Goal: Task Accomplishment & Management: Complete application form

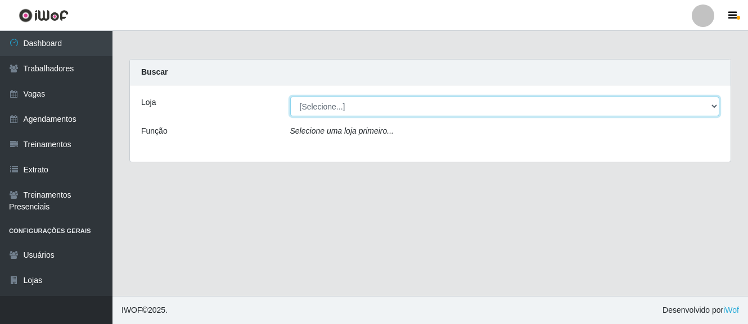
click at [496, 100] on select "[Selecione...] O Cestão - [GEOGRAPHIC_DATA]" at bounding box center [504, 107] width 429 height 20
select select "238"
click at [290, 97] on select "[Selecione...] O Cestão - [GEOGRAPHIC_DATA]" at bounding box center [504, 107] width 429 height 20
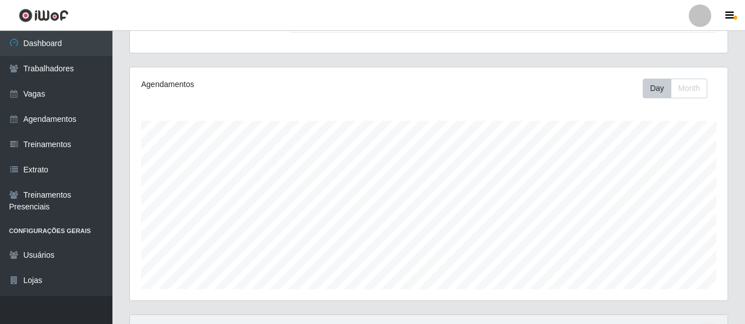
scroll to position [222, 0]
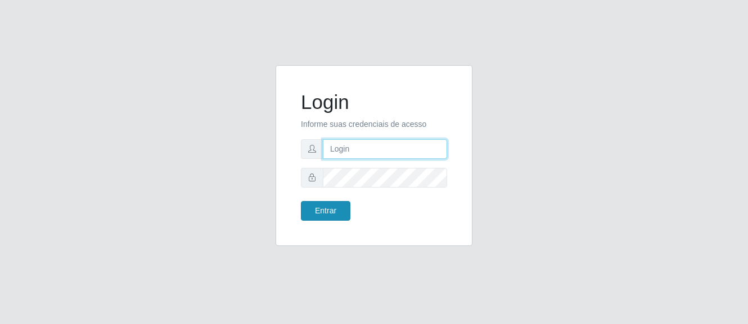
type input "[PERSON_NAME]"
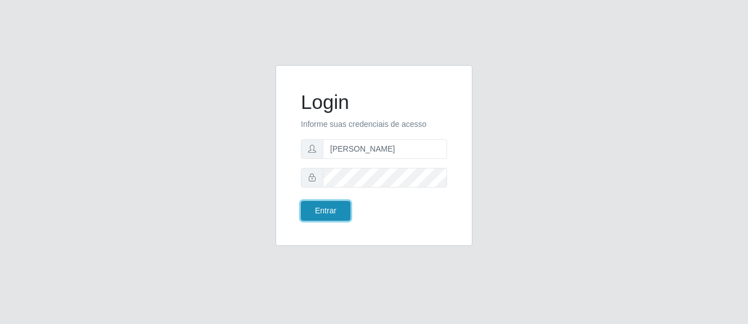
click at [324, 216] on button "Entrar" at bounding box center [325, 211] width 49 height 20
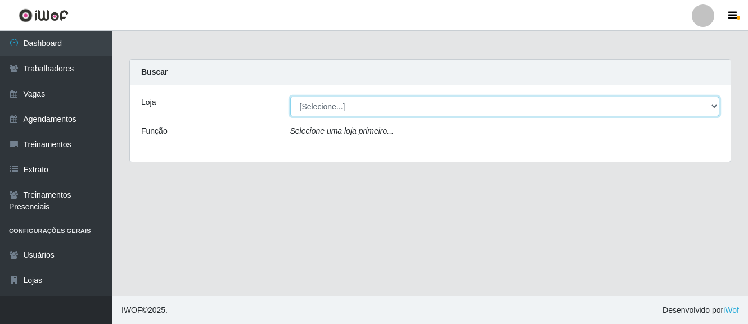
click at [379, 100] on select "[Selecione...] O Cestão - [GEOGRAPHIC_DATA]" at bounding box center [504, 107] width 429 height 20
select select "238"
click at [290, 97] on select "[Selecione...] O Cestão - [GEOGRAPHIC_DATA]" at bounding box center [504, 107] width 429 height 20
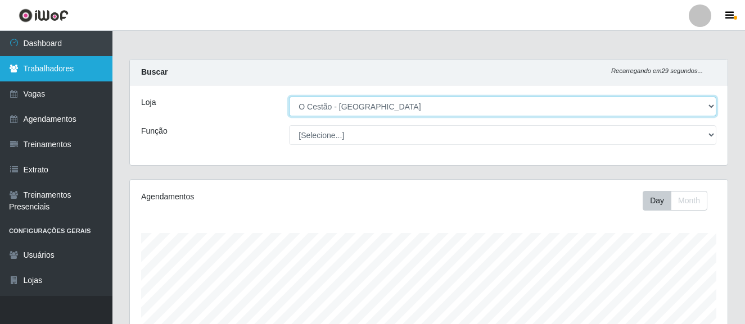
scroll to position [233, 597]
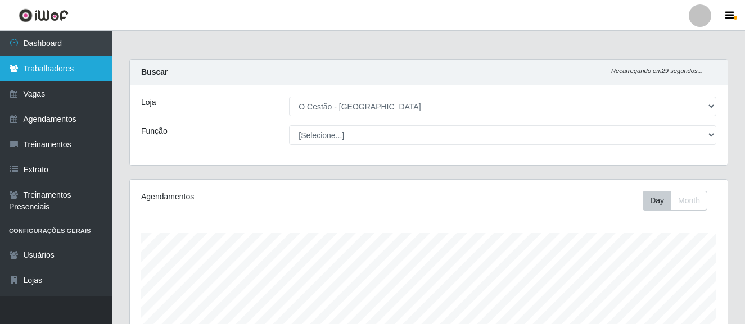
click at [39, 68] on link "Trabalhadores" at bounding box center [56, 68] width 112 height 25
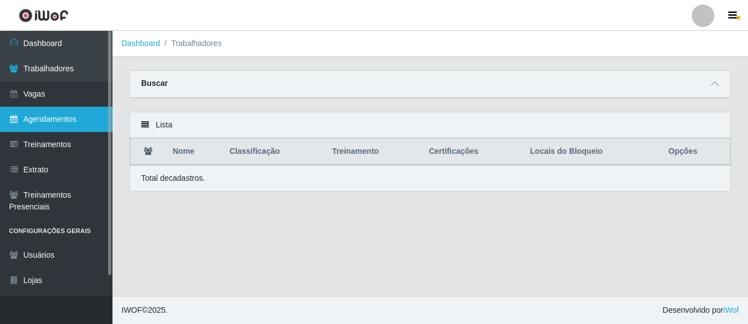
click at [39, 120] on link "Agendamentos" at bounding box center [56, 119] width 112 height 25
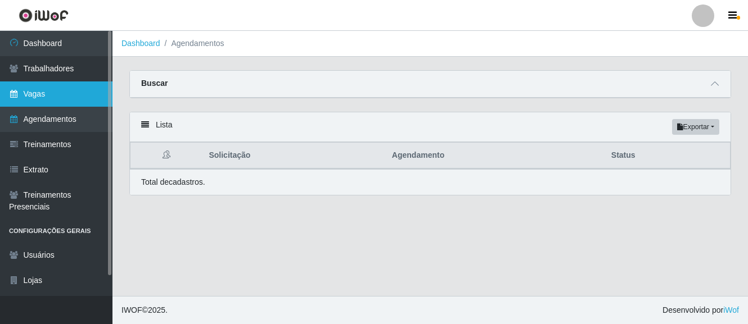
click at [66, 98] on link "Vagas" at bounding box center [56, 93] width 112 height 25
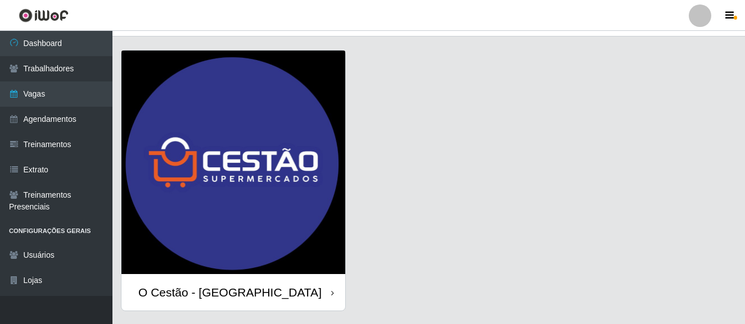
scroll to position [49, 0]
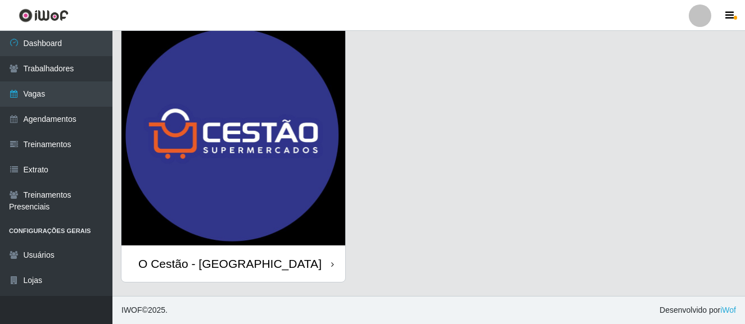
click at [244, 266] on div "O Cestão - [GEOGRAPHIC_DATA]" at bounding box center [233, 264] width 224 height 37
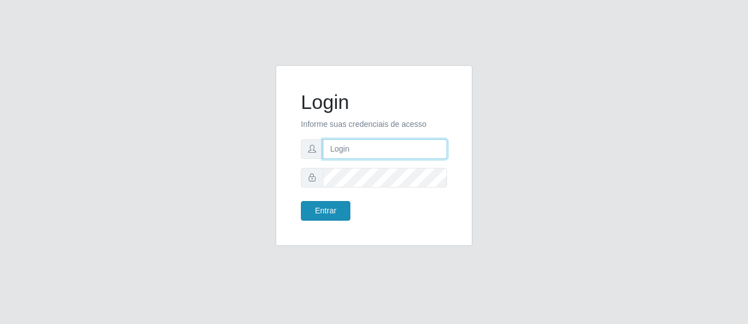
type input "[PERSON_NAME]"
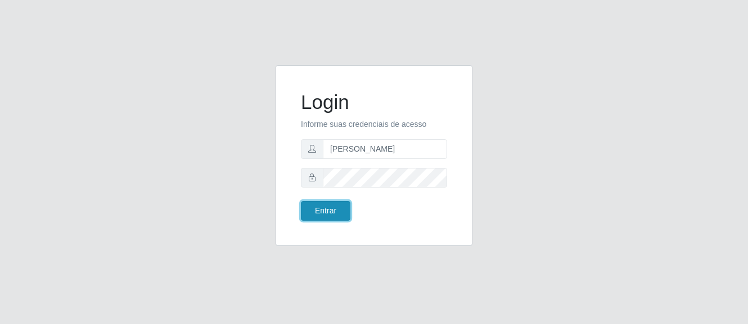
click at [327, 216] on button "Entrar" at bounding box center [325, 211] width 49 height 20
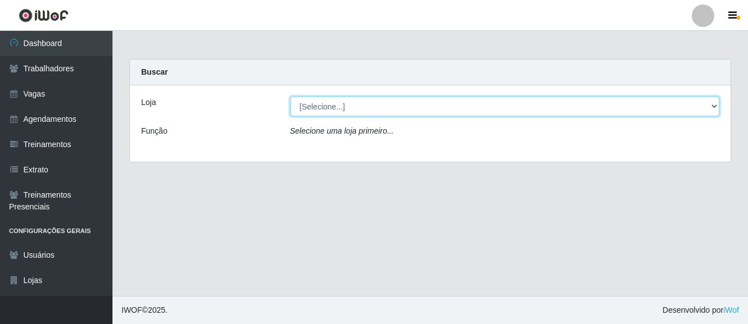
click at [372, 110] on select "[Selecione...] O Cestão - [GEOGRAPHIC_DATA]" at bounding box center [504, 107] width 429 height 20
select select "238"
click at [290, 97] on select "[Selecione...] O Cestão - [GEOGRAPHIC_DATA]" at bounding box center [504, 107] width 429 height 20
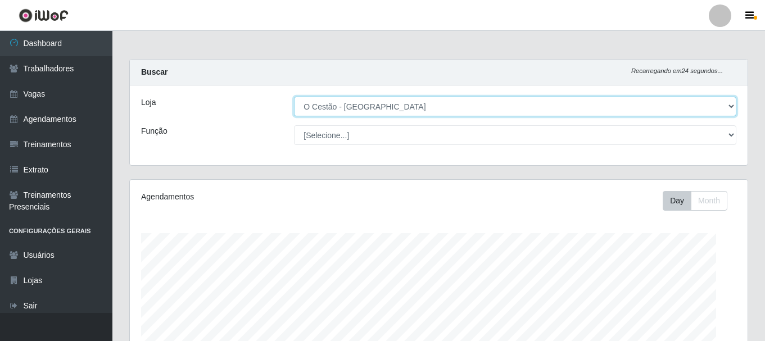
scroll to position [233, 618]
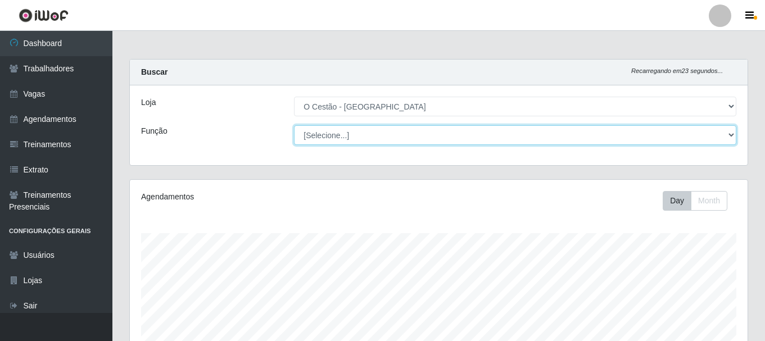
click at [507, 139] on select "[Selecione...] ASG ASG + ASG ++ Auxiliar de Estoque Auxiliar de Estoque + Auxil…" at bounding box center [515, 135] width 442 height 20
select select "22"
click at [294, 125] on select "[Selecione...] ASG ASG + ASG ++ Auxiliar de Estoque Auxiliar de Estoque + Auxil…" at bounding box center [515, 135] width 442 height 20
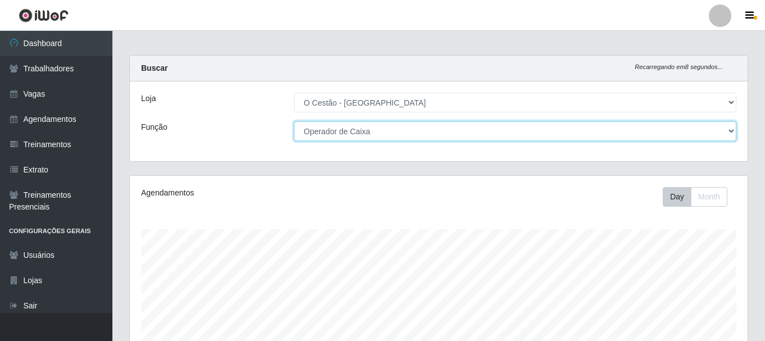
scroll to position [0, 0]
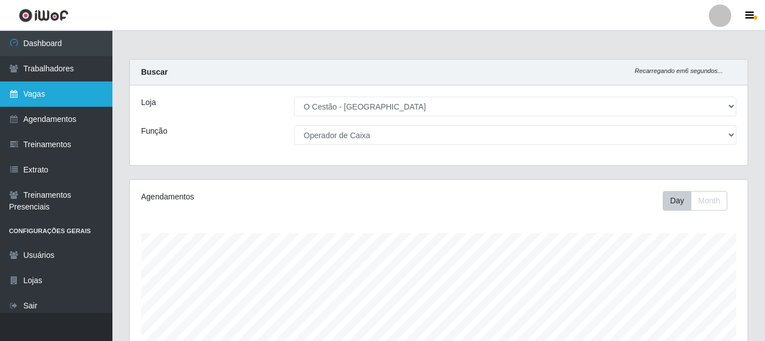
click at [35, 100] on link "Vagas" at bounding box center [56, 93] width 112 height 25
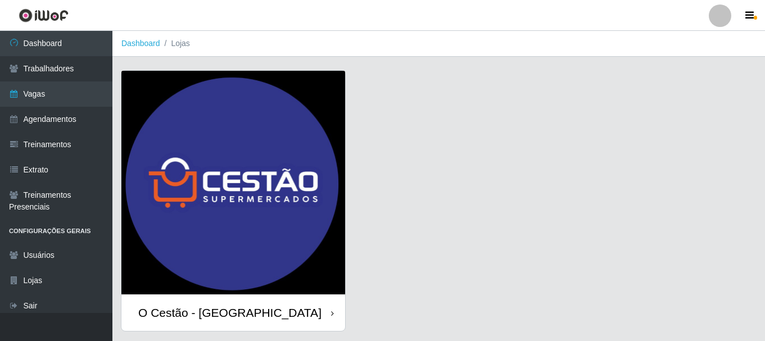
click at [218, 306] on div "O Cestão - [GEOGRAPHIC_DATA]" at bounding box center [229, 313] width 183 height 14
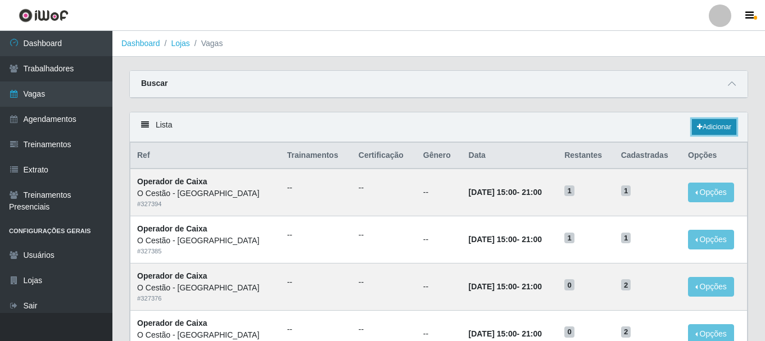
click at [713, 126] on link "Adicionar" at bounding box center [714, 127] width 44 height 16
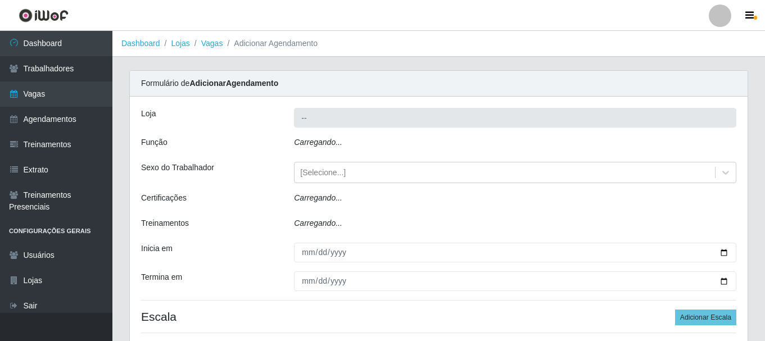
type input "O Cestão - [GEOGRAPHIC_DATA]"
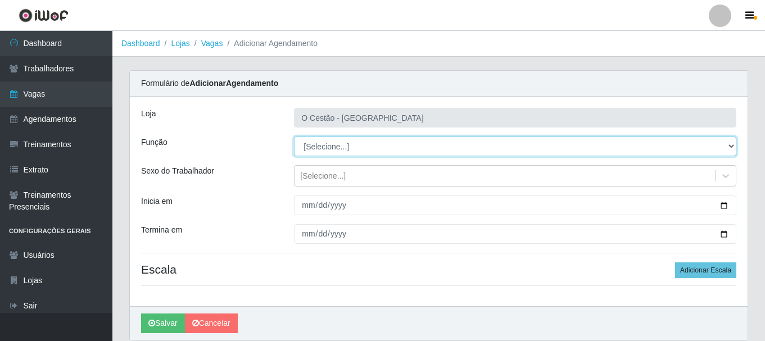
click at [341, 146] on select "[Selecione...] ASG ASG + ASG ++ Auxiliar de Estoque Auxiliar de Estoque + Auxil…" at bounding box center [515, 147] width 442 height 20
click at [294, 137] on select "[Selecione...] ASG ASG + ASG ++ Auxiliar de Estoque Auxiliar de Estoque + Auxil…" at bounding box center [515, 147] width 442 height 20
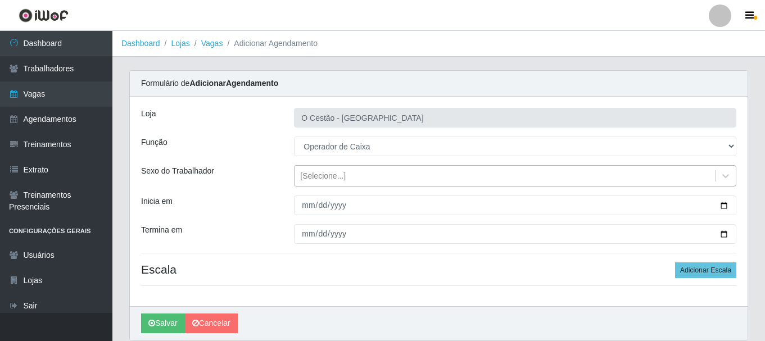
click at [382, 168] on div "[Selecione...]" at bounding box center [505, 176] width 420 height 19
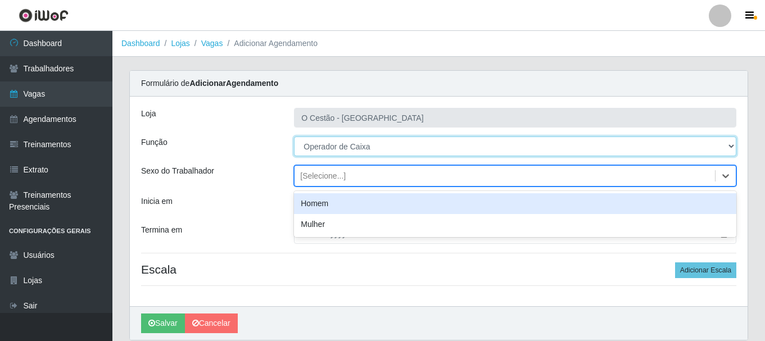
click at [384, 152] on select "[Selecione...] ASG ASG + ASG ++ Auxiliar de Estoque Auxiliar de Estoque + Auxil…" at bounding box center [515, 147] width 442 height 20
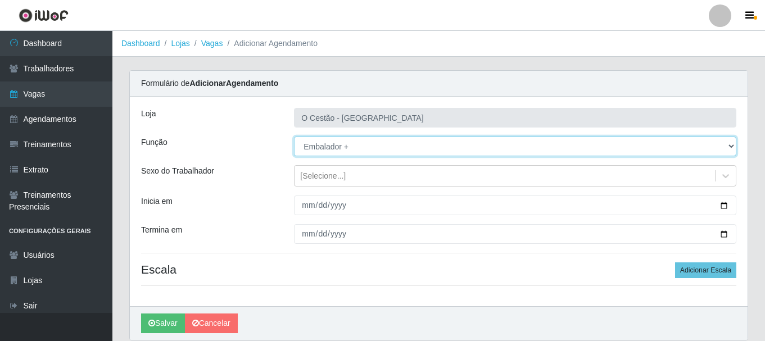
click at [294, 137] on select "[Selecione...] ASG ASG + ASG ++ Auxiliar de Estoque Auxiliar de Estoque + Auxil…" at bounding box center [515, 147] width 442 height 20
click at [366, 151] on select "[Selecione...] ASG ASG + ASG ++ Auxiliar de Estoque Auxiliar de Estoque + Auxil…" at bounding box center [515, 147] width 442 height 20
select select "22"
click at [294, 137] on select "[Selecione...] ASG ASG + ASG ++ Auxiliar de Estoque Auxiliar de Estoque + Auxil…" at bounding box center [515, 147] width 442 height 20
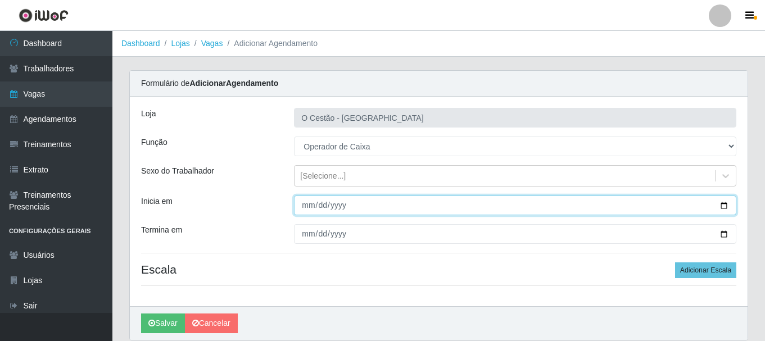
click at [337, 203] on input "Inicia em" at bounding box center [515, 206] width 442 height 20
drag, startPoint x: 296, startPoint y: 208, endPoint x: 311, endPoint y: 207, distance: 15.2
click at [298, 207] on input "Inicia em" at bounding box center [515, 206] width 442 height 20
click at [311, 207] on input "Inicia em" at bounding box center [515, 206] width 442 height 20
type input "[DATE]"
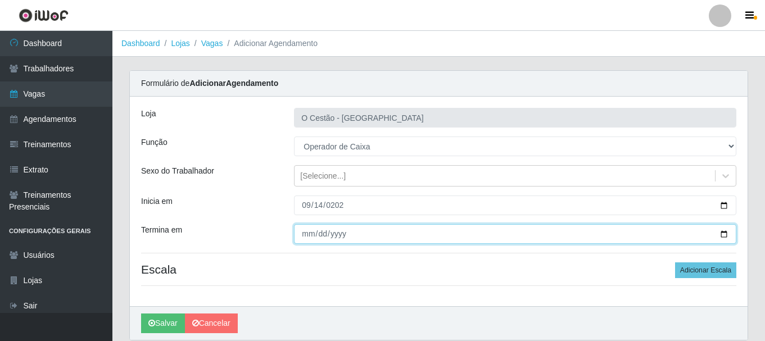
click at [364, 229] on input "Termina em" at bounding box center [515, 234] width 442 height 20
type input "[DATE]"
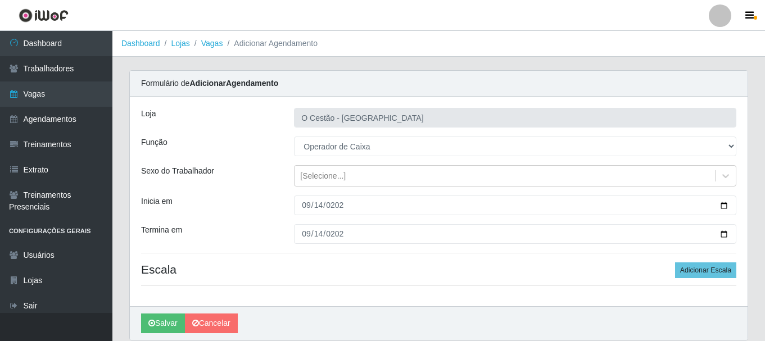
click at [376, 289] on div "Loja O Cestão - Bayeux Função [Selecione...] ASG ASG + ASG ++ Auxiliar de Estoq…" at bounding box center [439, 202] width 618 height 210
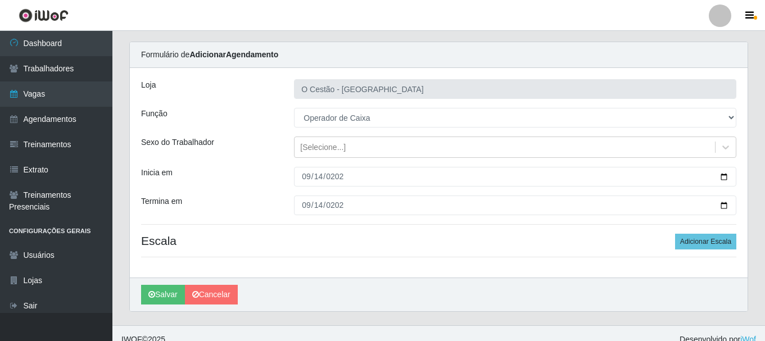
scroll to position [41, 0]
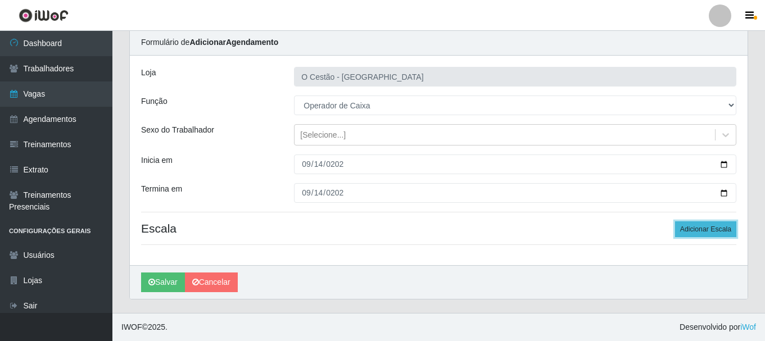
click at [699, 229] on button "Adicionar Escala" at bounding box center [705, 229] width 61 height 16
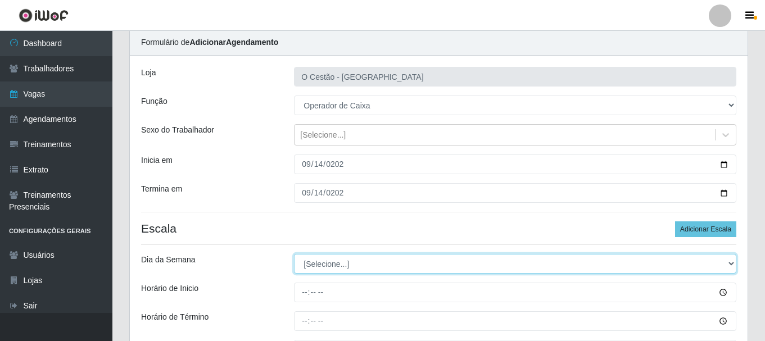
click at [329, 265] on select "[Selecione...] Segunda Terça Quarta Quinta Sexta Sábado Domingo" at bounding box center [515, 264] width 442 height 20
select select "0"
click at [294, 254] on select "[Selecione...] Segunda Terça Quarta Quinta Sexta Sábado Domingo" at bounding box center [515, 264] width 442 height 20
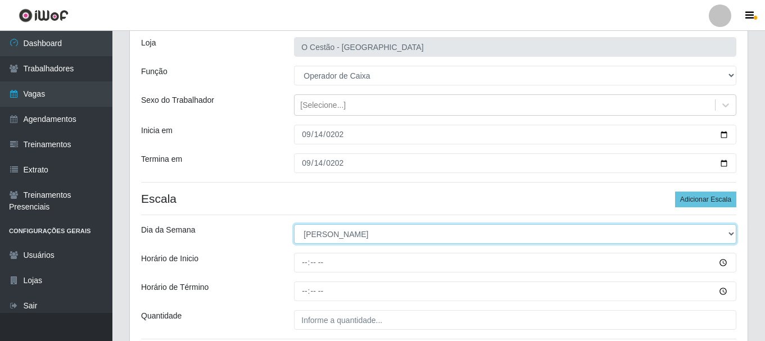
scroll to position [97, 0]
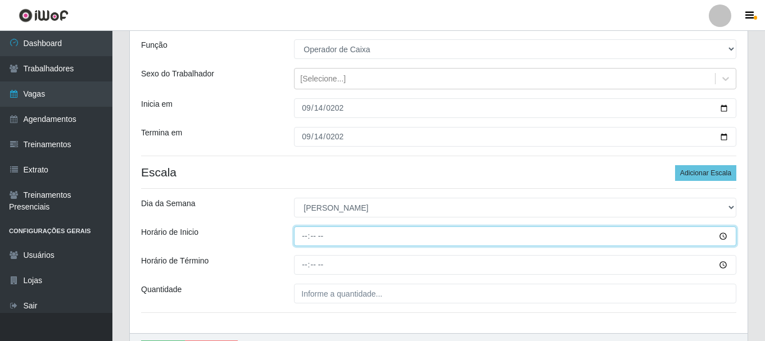
click at [307, 235] on input "Horário de Inicio" at bounding box center [515, 237] width 442 height 20
type input "11:00"
click at [307, 232] on input "Horário de Inicio" at bounding box center [515, 237] width 442 height 20
type input "10:00"
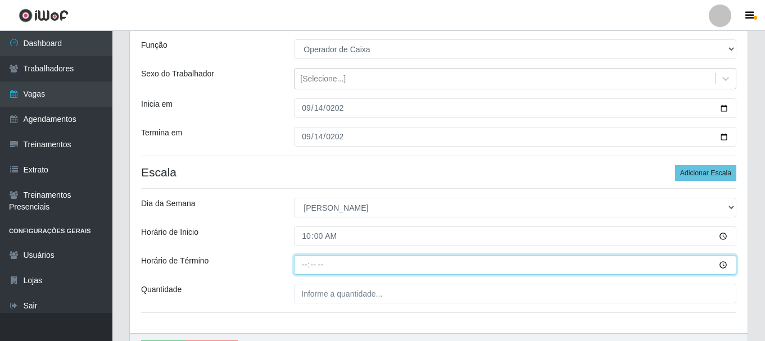
click at [309, 263] on input "Horário de Término" at bounding box center [515, 265] width 442 height 20
click at [306, 265] on input "Horário de Término" at bounding box center [515, 265] width 442 height 20
type input "16:00"
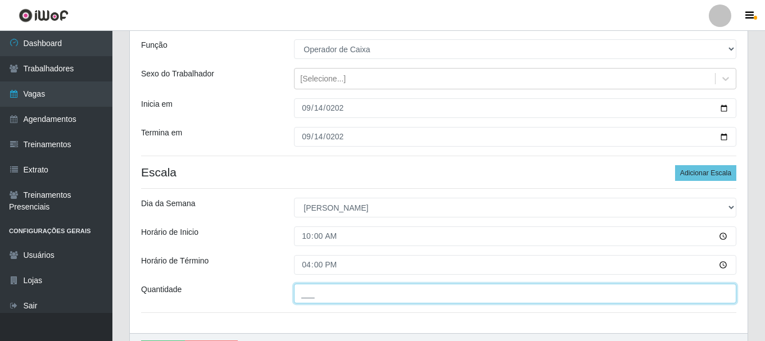
click at [348, 284] on input "___" at bounding box center [515, 294] width 442 height 20
type input "01_"
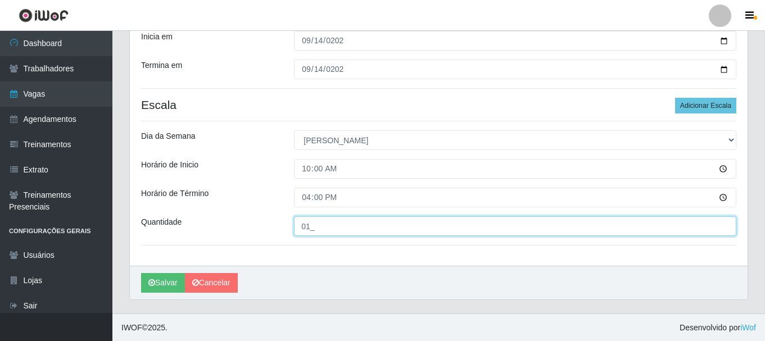
scroll to position [165, 0]
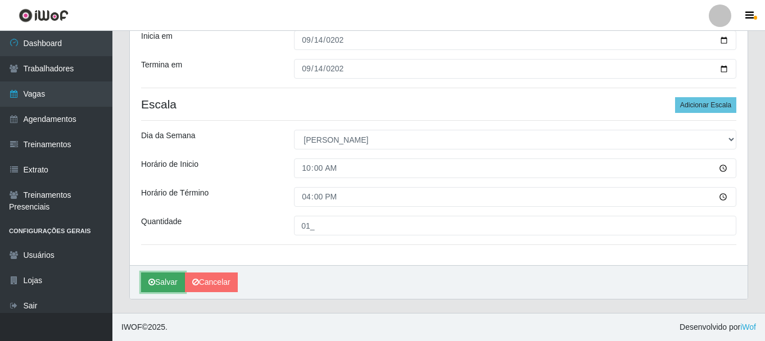
click at [153, 275] on button "Salvar" at bounding box center [163, 283] width 44 height 20
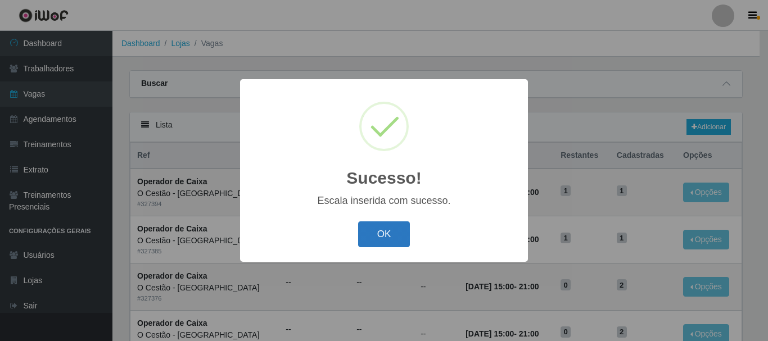
click at [385, 234] on button "OK" at bounding box center [384, 234] width 52 height 26
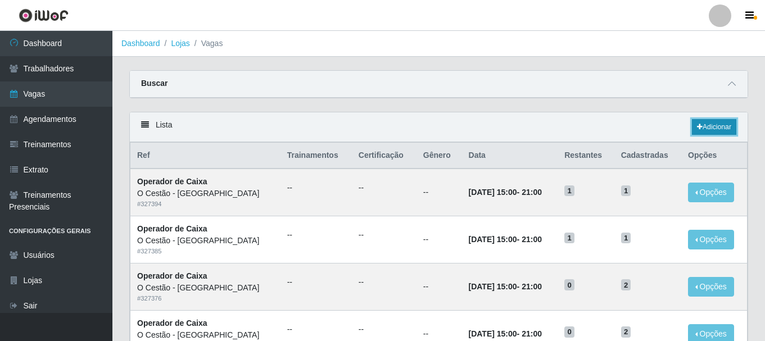
click at [709, 128] on link "Adicionar" at bounding box center [714, 127] width 44 height 16
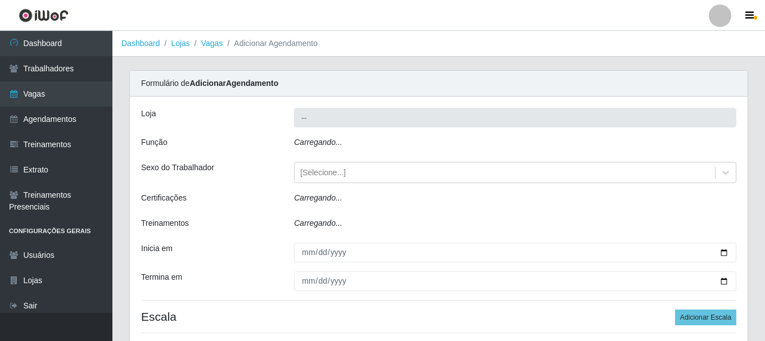
type input "O Cestão - [GEOGRAPHIC_DATA]"
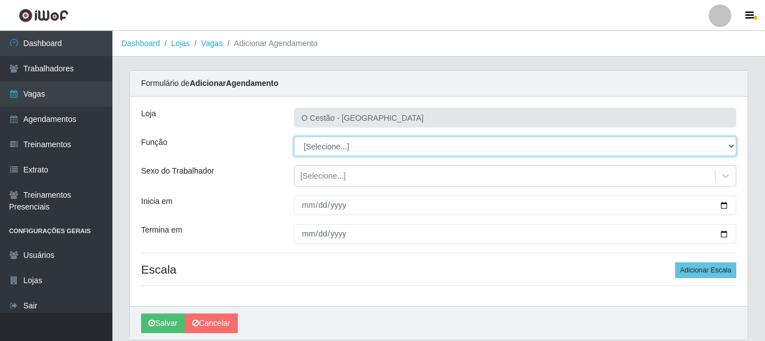
click at [413, 146] on select "[Selecione...] ASG ASG + ASG ++ Auxiliar de Estoque Auxiliar de Estoque + Auxil…" at bounding box center [515, 147] width 442 height 20
select select "22"
click at [294, 137] on select "[Selecione...] ASG ASG + ASG ++ Auxiliar de Estoque Auxiliar de Estoque + Auxil…" at bounding box center [515, 147] width 442 height 20
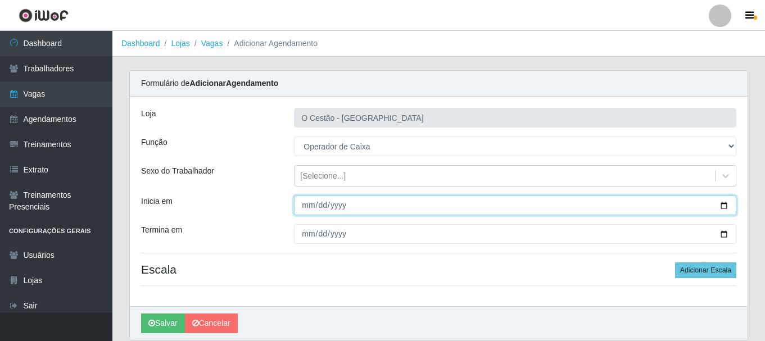
click at [365, 206] on input "Inicia em" at bounding box center [515, 206] width 442 height 20
type input "[DATE]"
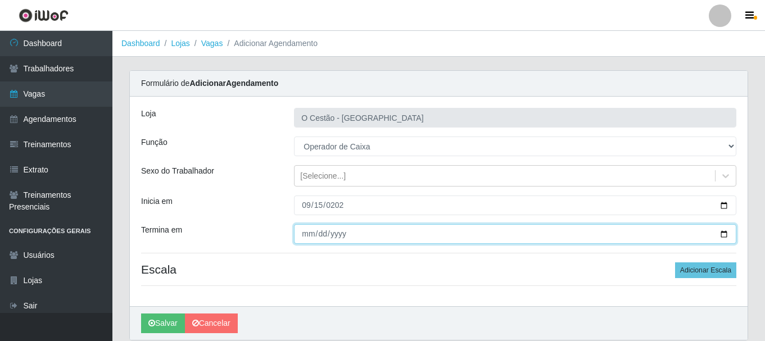
click at [342, 228] on input "Termina em" at bounding box center [515, 234] width 442 height 20
type input "[DATE]"
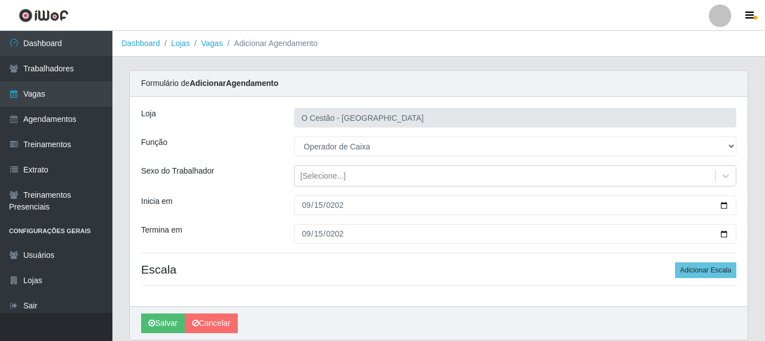
click at [372, 261] on div "Loja O Cestão - Bayeux Função [Selecione...] ASG ASG + ASG ++ Auxiliar de Estoq…" at bounding box center [439, 202] width 618 height 210
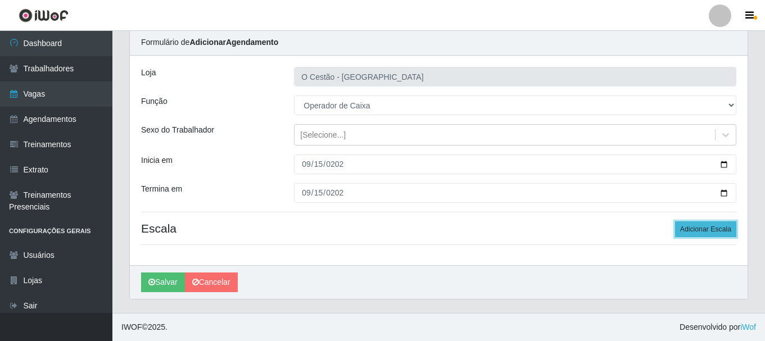
click at [712, 226] on button "Adicionar Escala" at bounding box center [705, 229] width 61 height 16
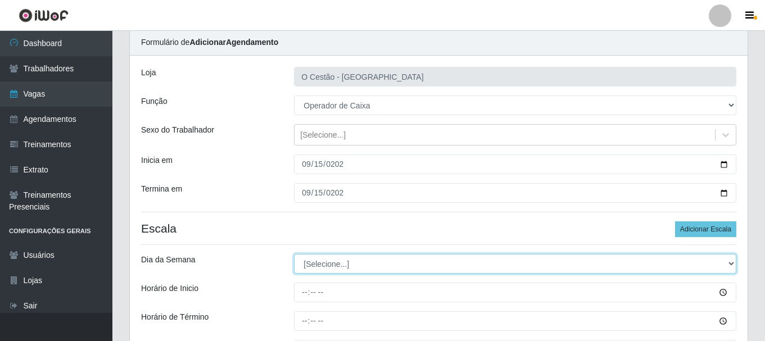
click at [339, 268] on select "[Selecione...] Segunda Terça Quarta Quinta Sexta Sábado Domingo" at bounding box center [515, 264] width 442 height 20
select select "0"
click at [294, 254] on select "[Selecione...] Segunda Terça Quarta Quinta Sexta Sábado Domingo" at bounding box center [515, 264] width 442 height 20
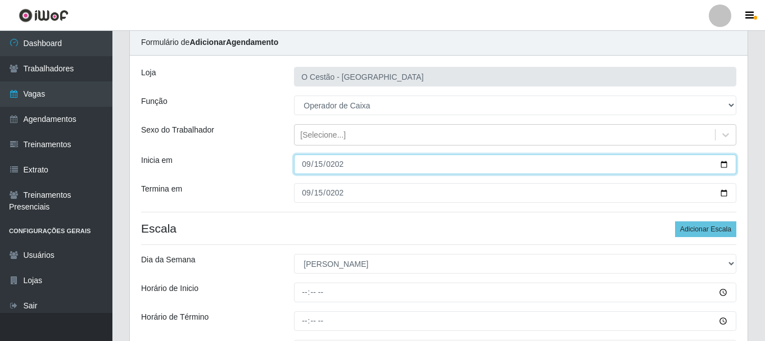
click at [306, 157] on input "[DATE]" at bounding box center [515, 165] width 442 height 20
type input "[DATE]"
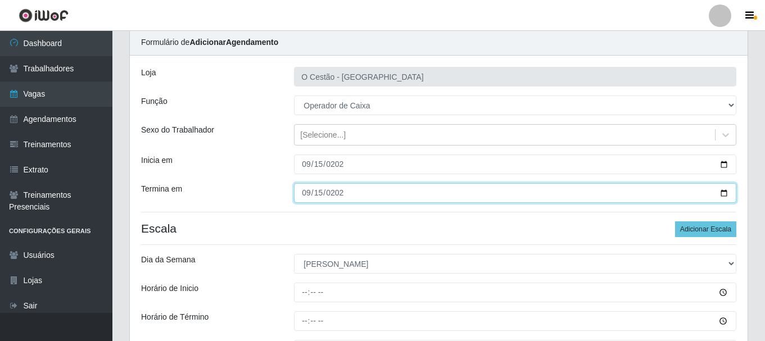
click at [306, 189] on input "[DATE]" at bounding box center [515, 193] width 442 height 20
type input "[DATE]"
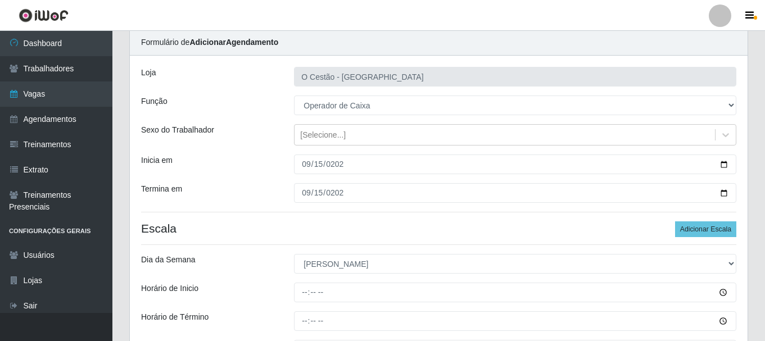
click at [362, 228] on h4 "Escala Adicionar Escala" at bounding box center [438, 228] width 595 height 14
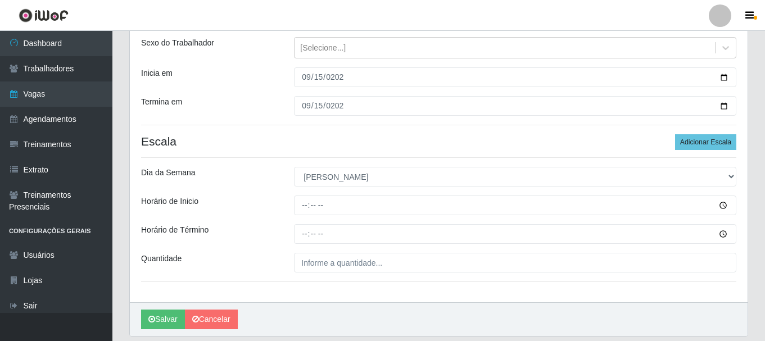
scroll to position [153, 0]
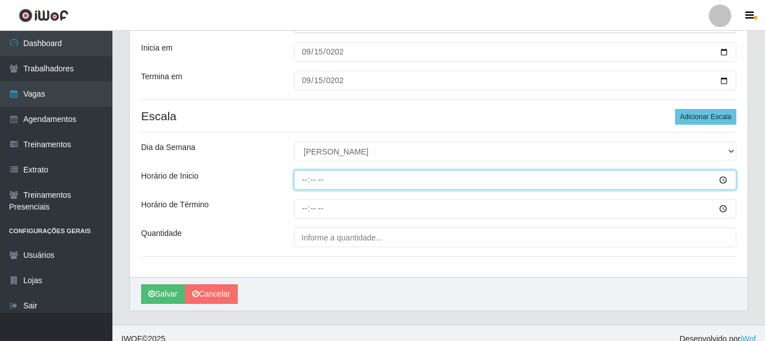
click at [307, 180] on input "Horário de Inicio" at bounding box center [515, 180] width 442 height 20
type input "13:00"
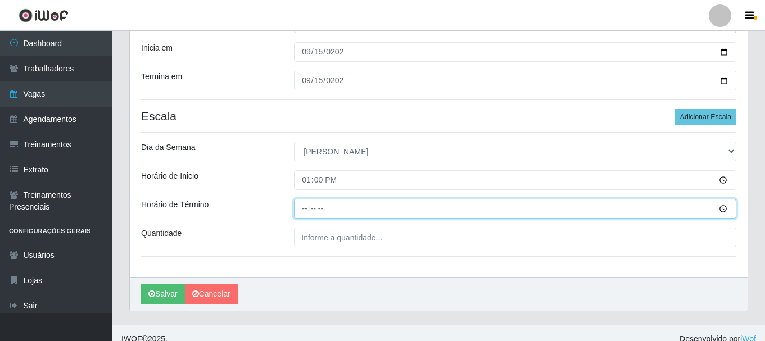
click at [301, 211] on input "Horário de Término" at bounding box center [515, 209] width 442 height 20
type input "19:00"
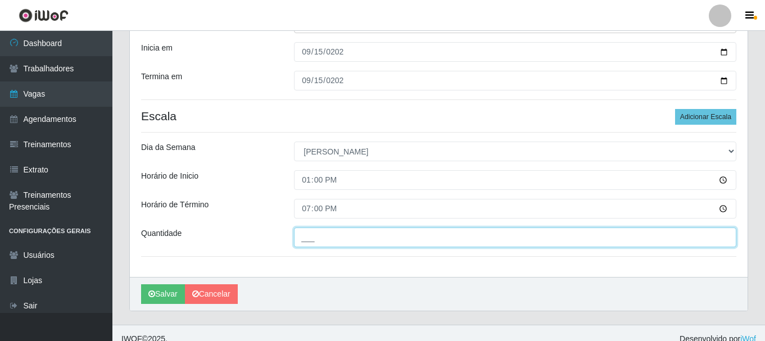
click at [356, 246] on input "___" at bounding box center [515, 238] width 442 height 20
type input "01_"
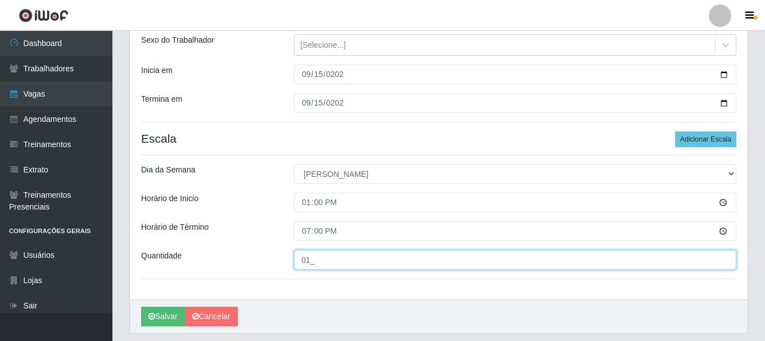
scroll to position [165, 0]
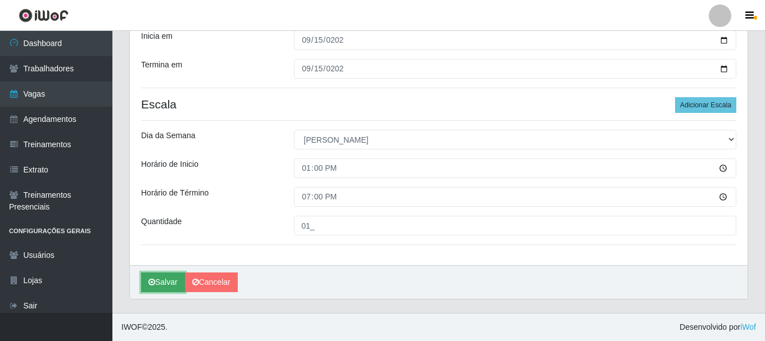
click at [162, 275] on button "Salvar" at bounding box center [163, 283] width 44 height 20
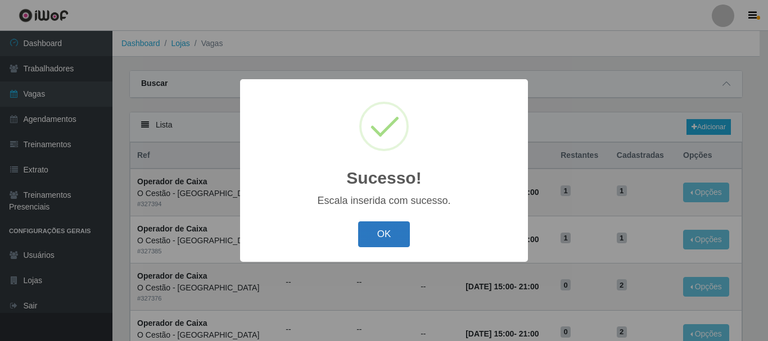
click at [389, 235] on button "OK" at bounding box center [384, 234] width 52 height 26
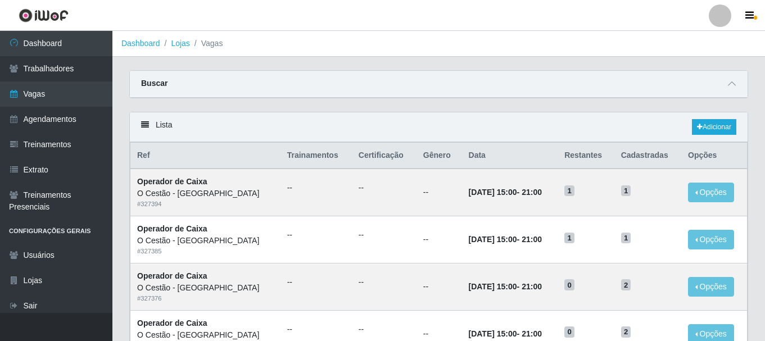
scroll to position [612, 0]
